Goal: Use online tool/utility: Utilize a website feature to perform a specific function

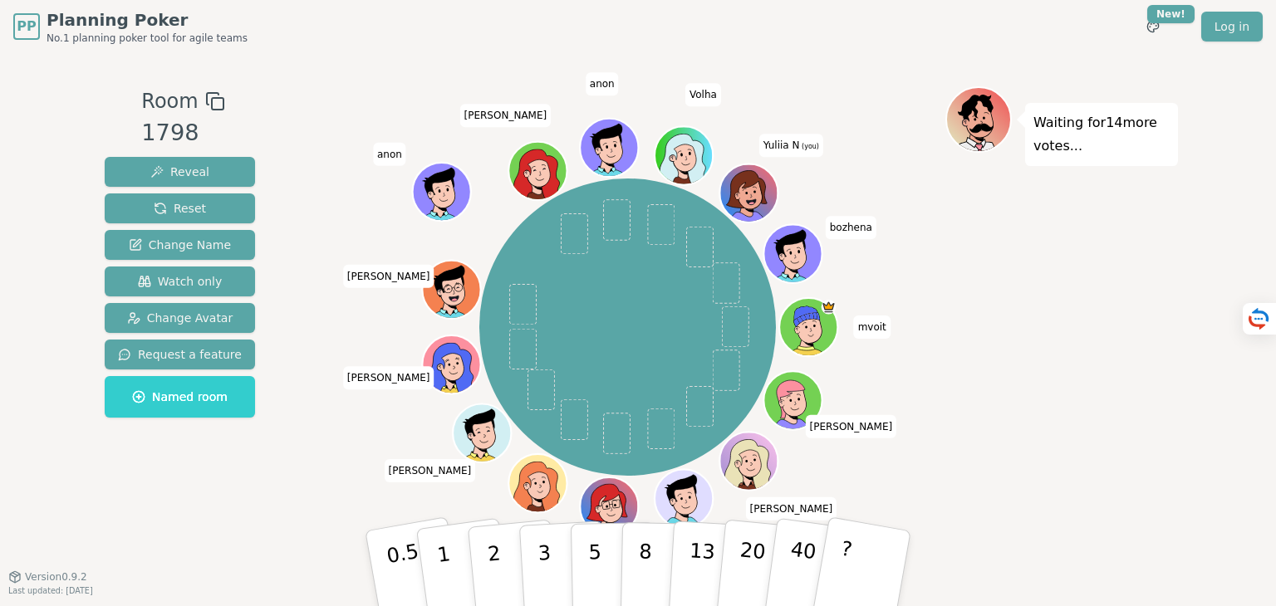
click at [550, 91] on div at bounding box center [627, 101] width 635 height 30
click at [558, 556] on button "3" at bounding box center [563, 569] width 91 height 130
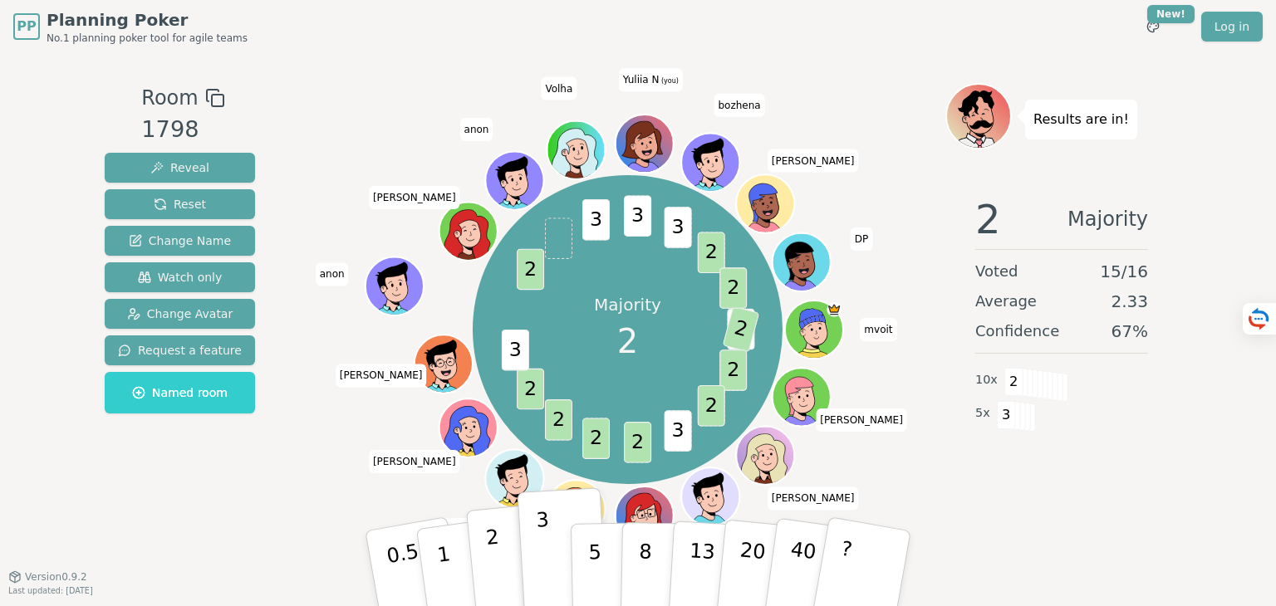
click at [495, 567] on p "2" at bounding box center [496, 571] width 22 height 91
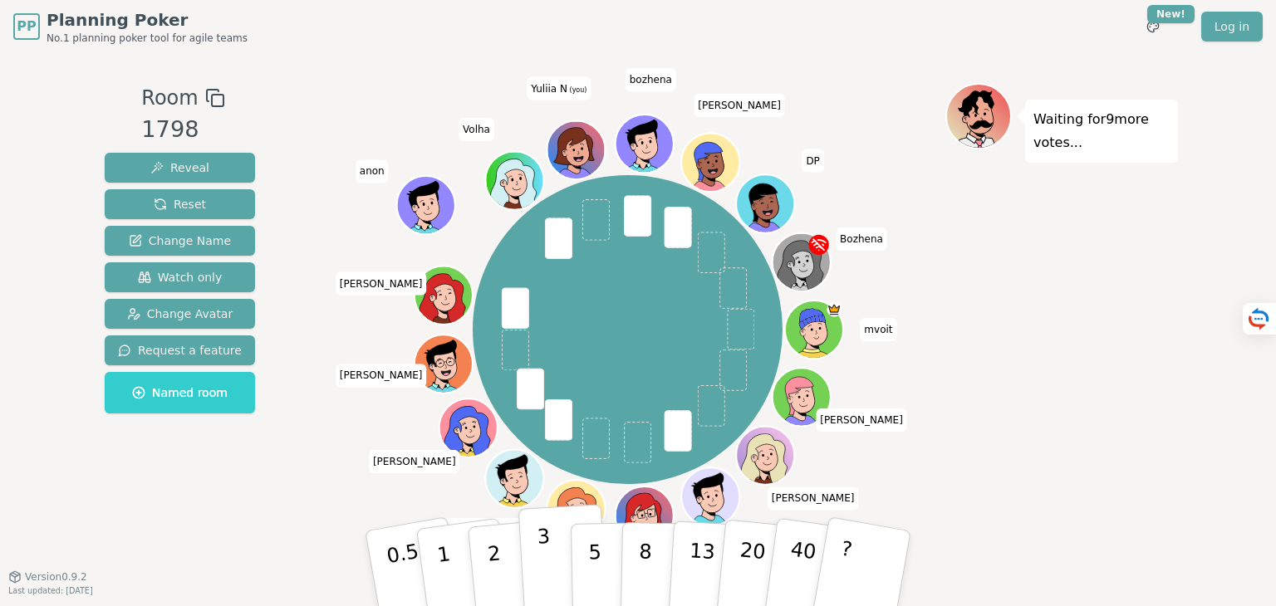
click at [555, 567] on button "3" at bounding box center [563, 569] width 91 height 130
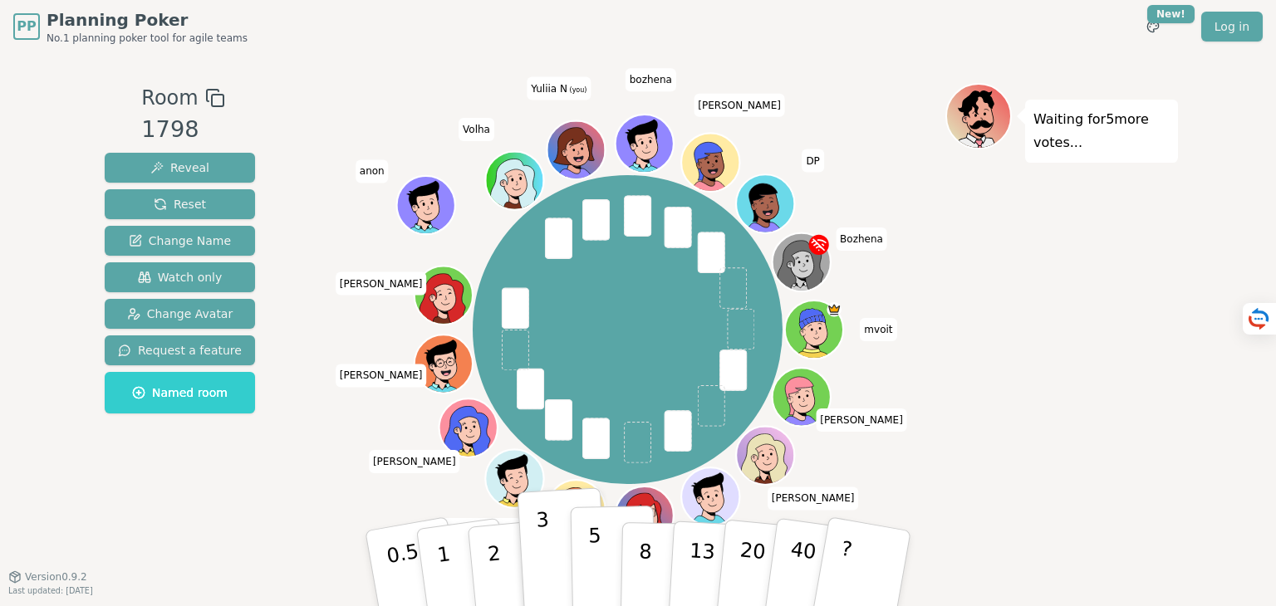
click at [586, 567] on button "5" at bounding box center [614, 569] width 86 height 126
click at [552, 567] on button "3" at bounding box center [563, 569] width 91 height 130
click at [611, 565] on button "5" at bounding box center [614, 569] width 86 height 126
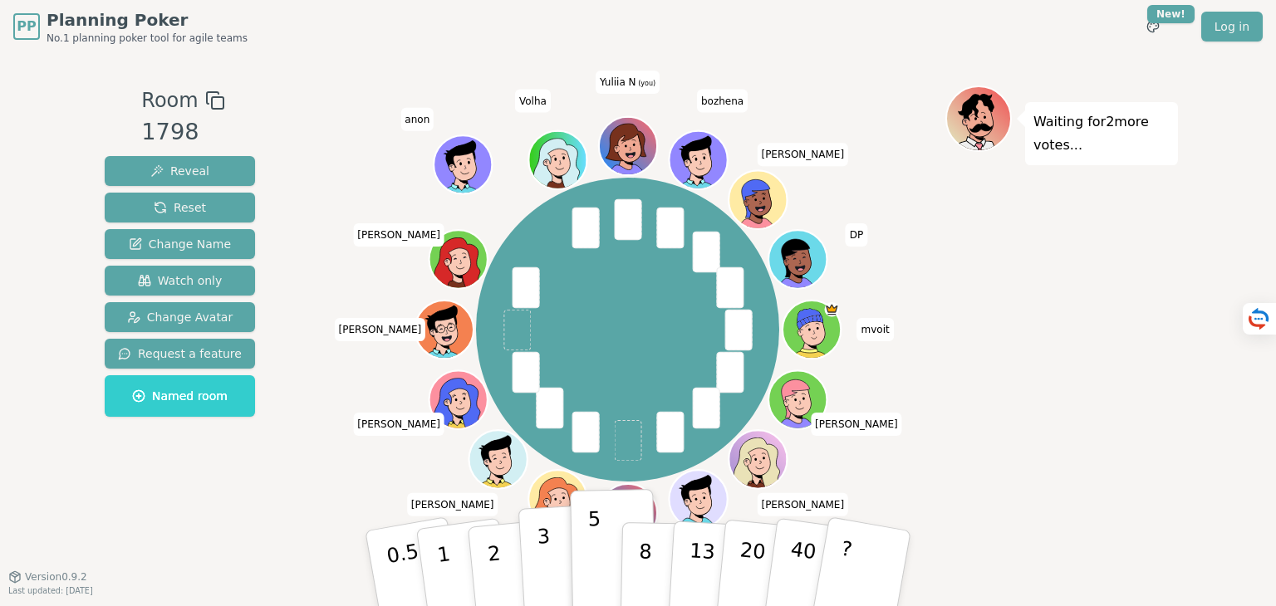
click at [564, 567] on button "3" at bounding box center [563, 569] width 91 height 130
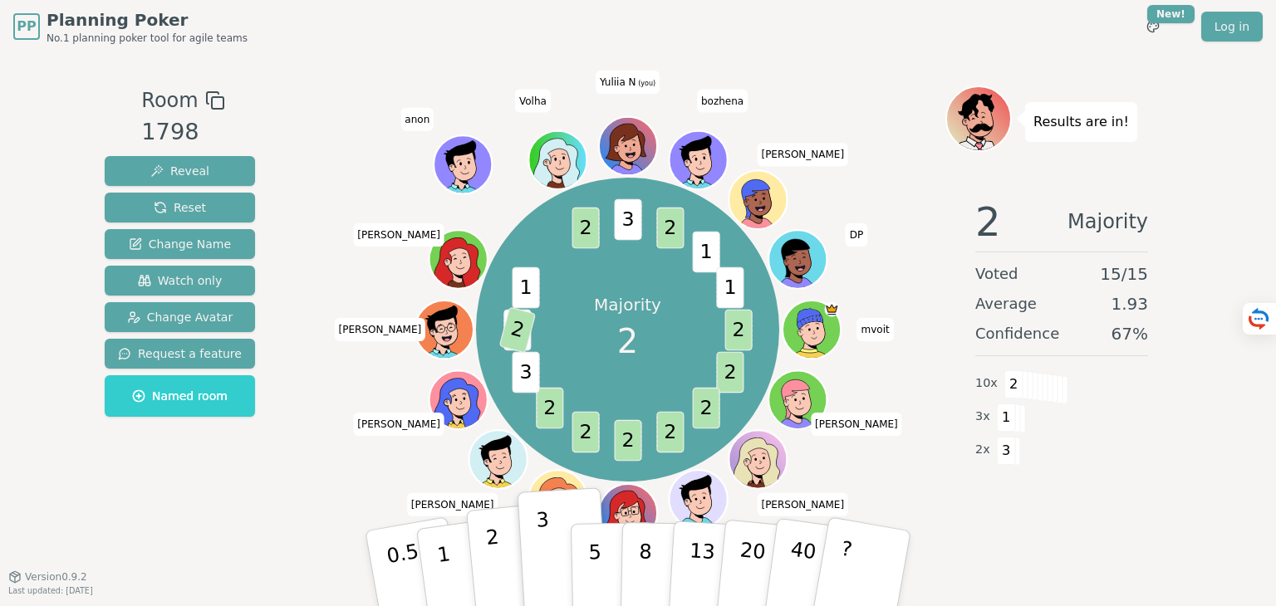
click at [499, 552] on button "2" at bounding box center [513, 569] width 95 height 132
